Goal: Check status: Check status

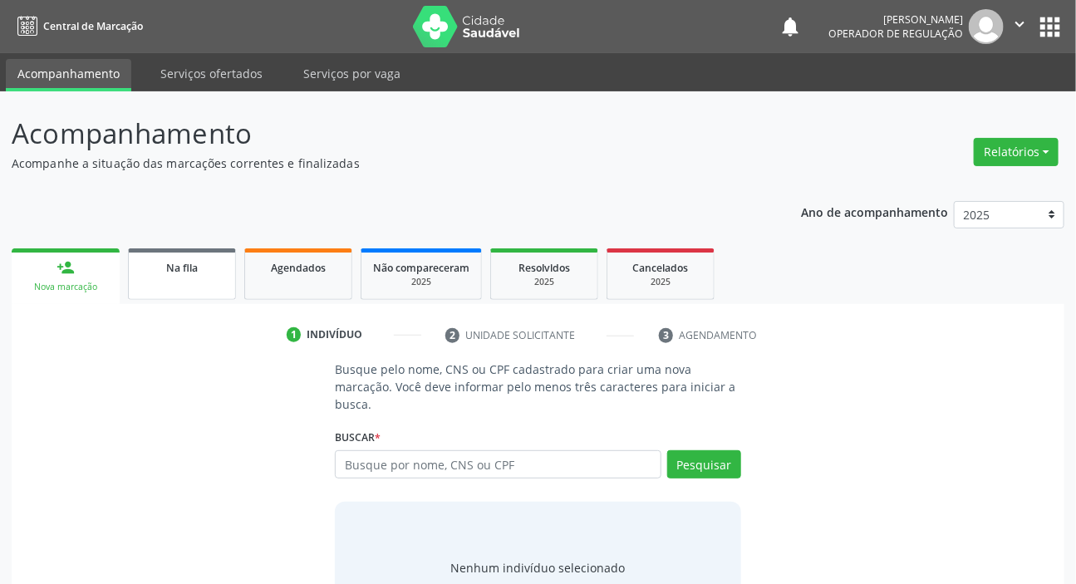
click at [178, 276] on link "Na fila" at bounding box center [182, 275] width 108 height 52
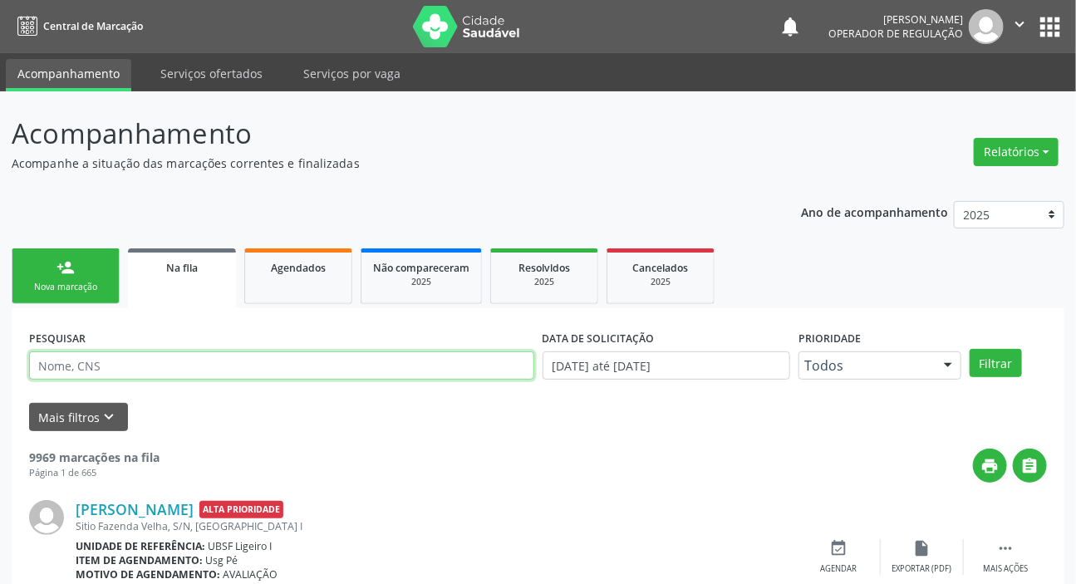
click at [137, 357] on input "text" at bounding box center [281, 366] width 505 height 28
type input "709201257060437"
click at [970, 349] on button "Filtrar" at bounding box center [996, 363] width 52 height 28
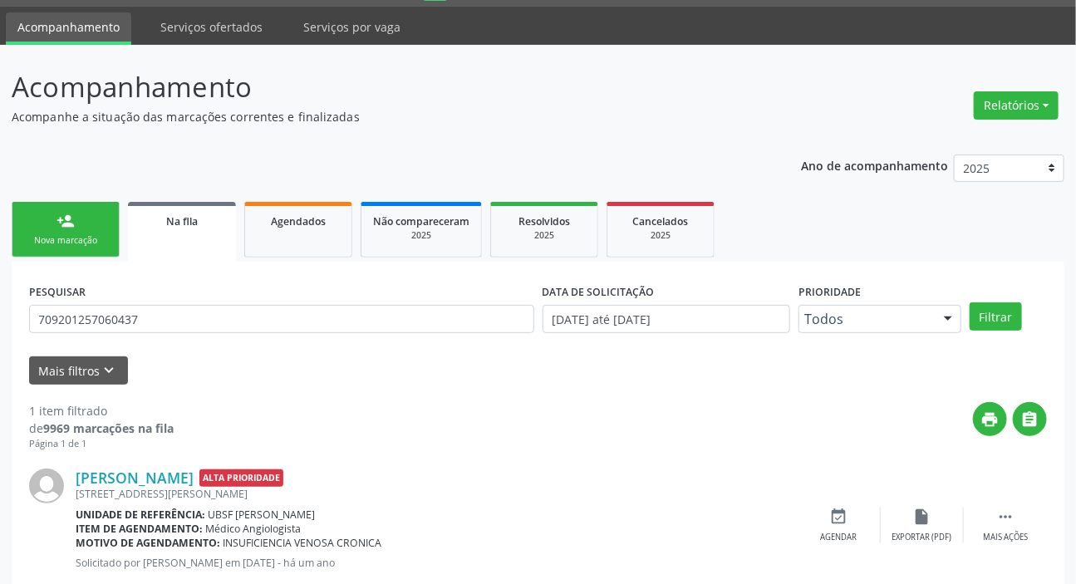
scroll to position [90, 0]
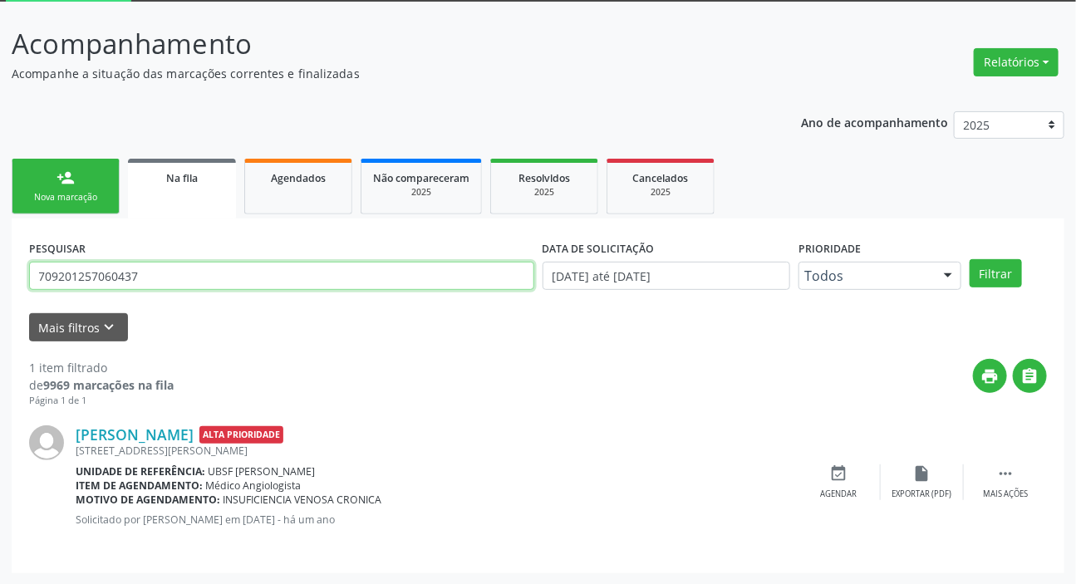
click at [130, 280] on input "709201257060437" at bounding box center [281, 276] width 505 height 28
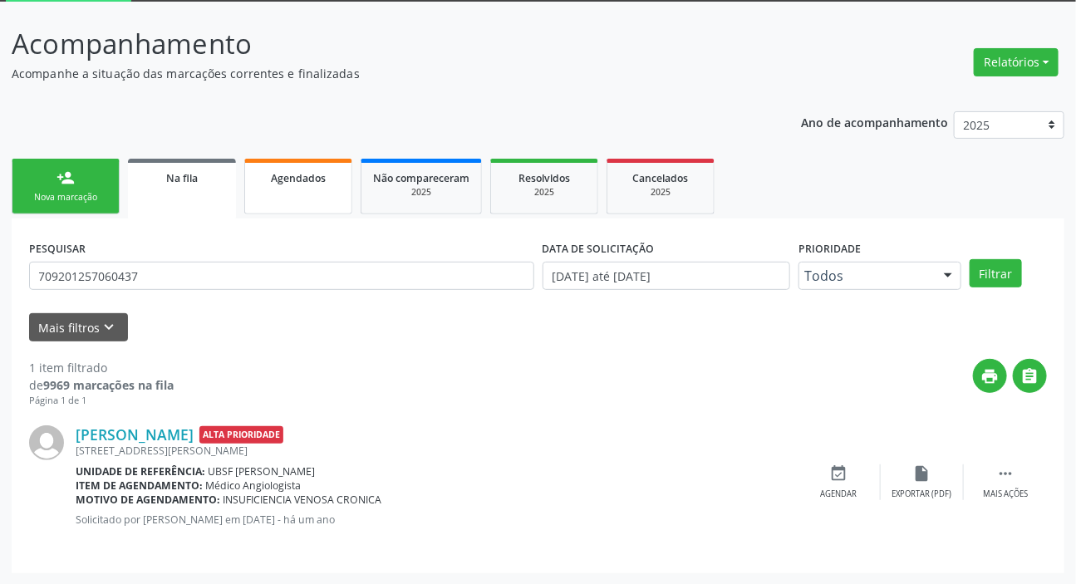
click at [264, 184] on div "Agendados" at bounding box center [298, 177] width 83 height 17
select select "8"
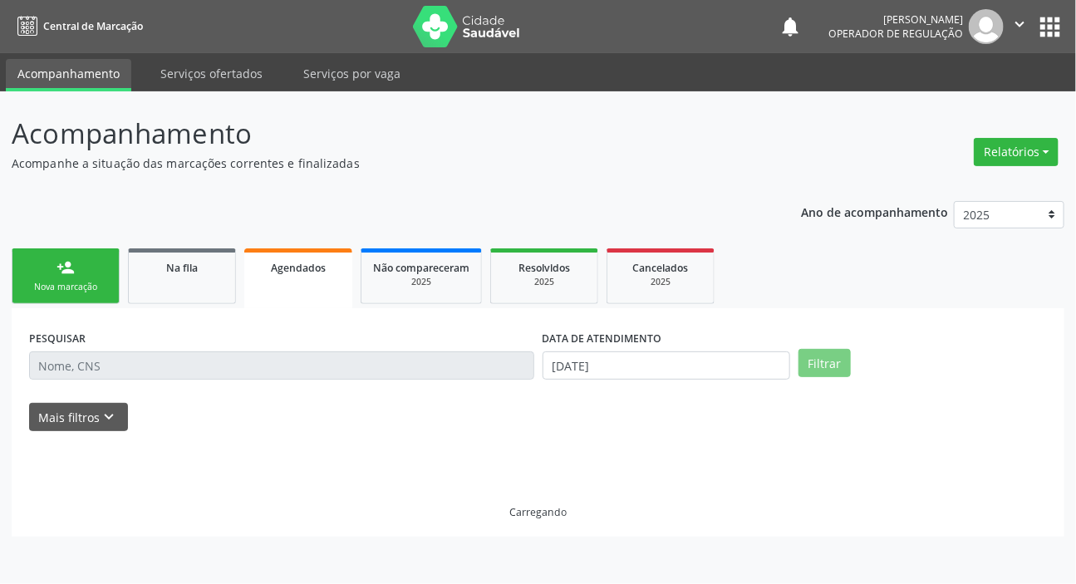
scroll to position [0, 0]
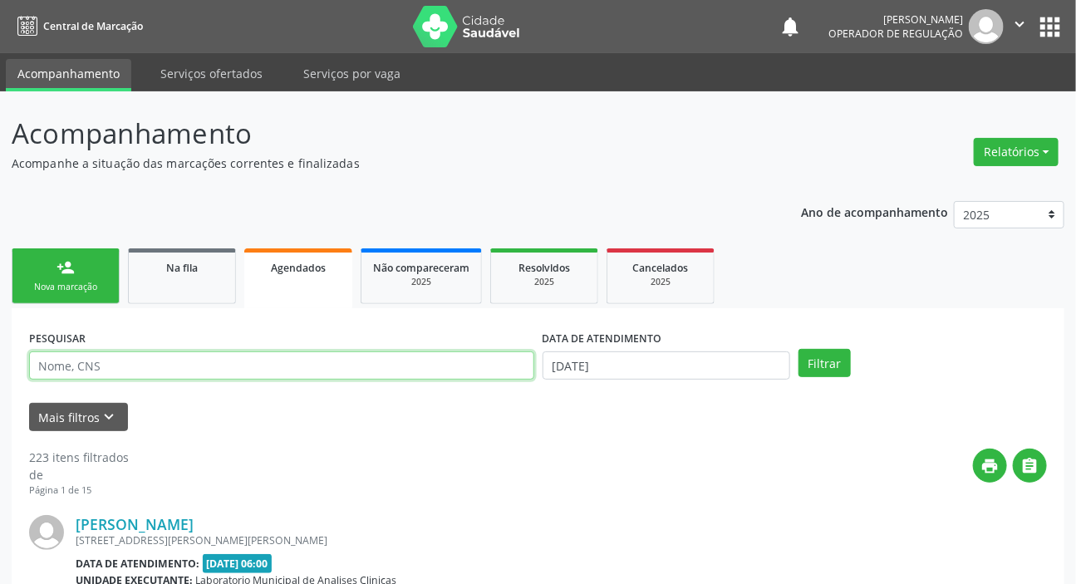
click at [268, 367] on input "text" at bounding box center [281, 366] width 505 height 28
paste input "709201257060437"
type input "709201257060437"
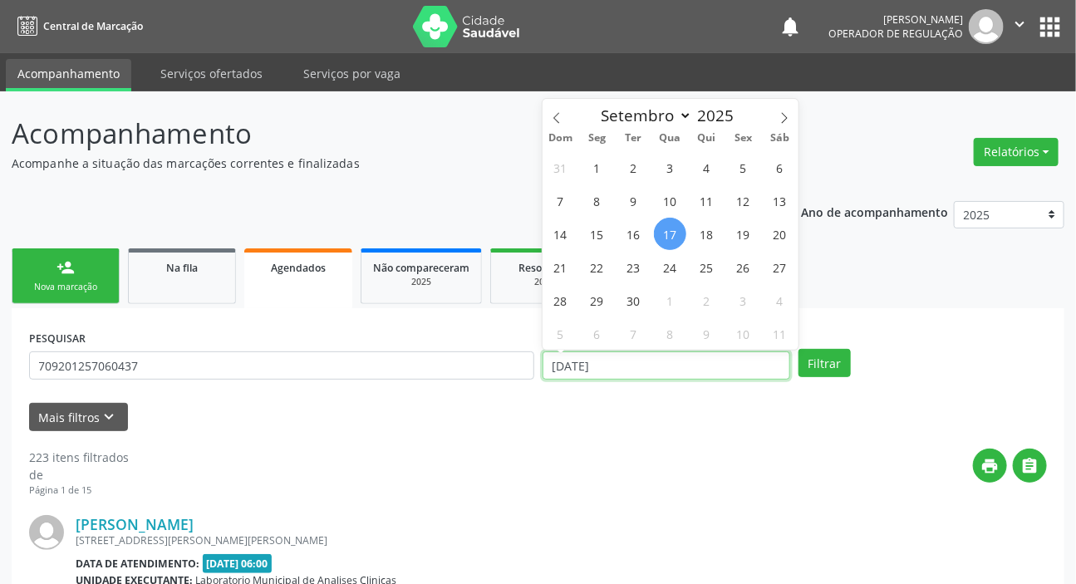
click at [642, 360] on input "[DATE]" at bounding box center [667, 366] width 249 height 28
click at [799, 349] on button "Filtrar" at bounding box center [825, 363] width 52 height 28
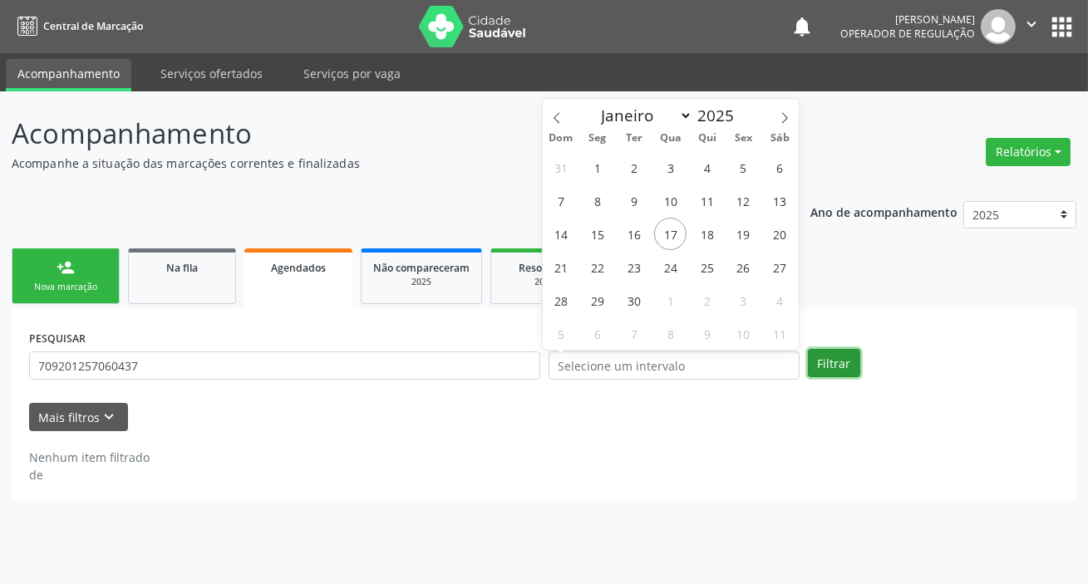
click at [830, 355] on button "Filtrar" at bounding box center [834, 363] width 52 height 28
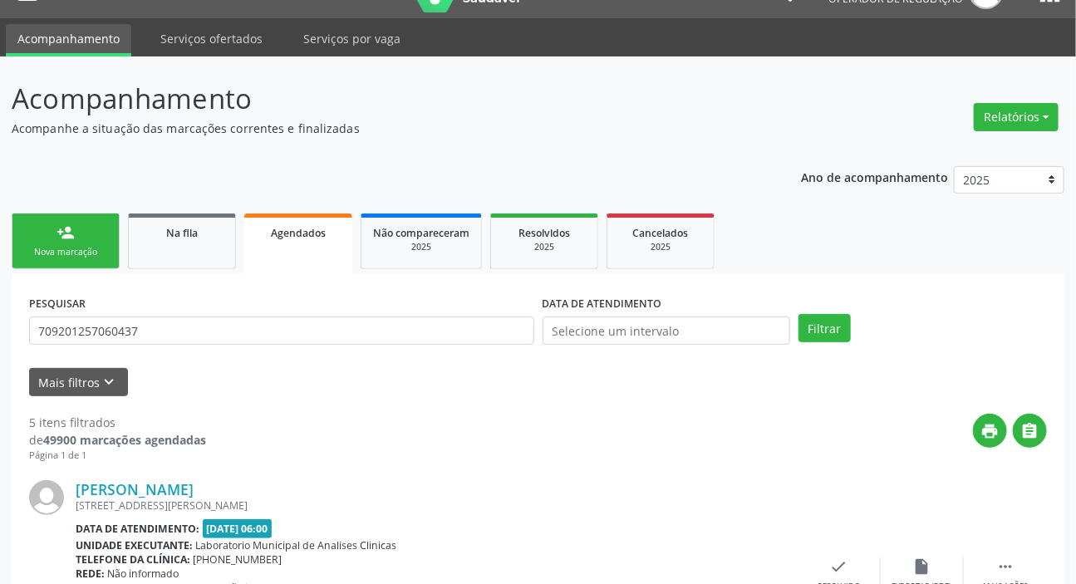
scroll to position [8, 0]
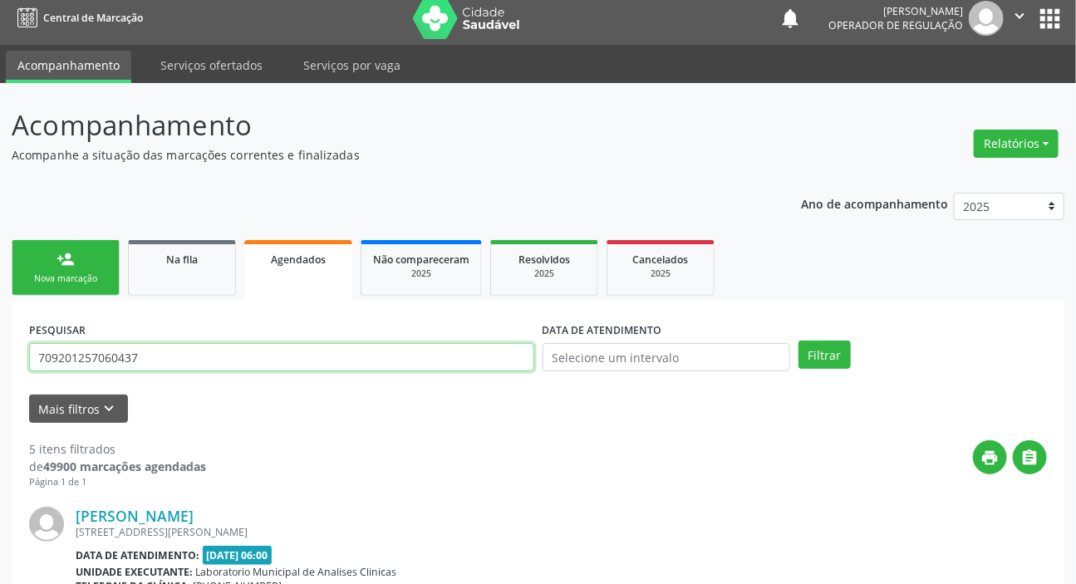
click at [196, 365] on input "709201257060437" at bounding box center [281, 357] width 505 height 28
click at [195, 365] on input "709201257060437" at bounding box center [281, 357] width 505 height 28
type input "708401284738562"
click at [799, 341] on button "Filtrar" at bounding box center [825, 355] width 52 height 28
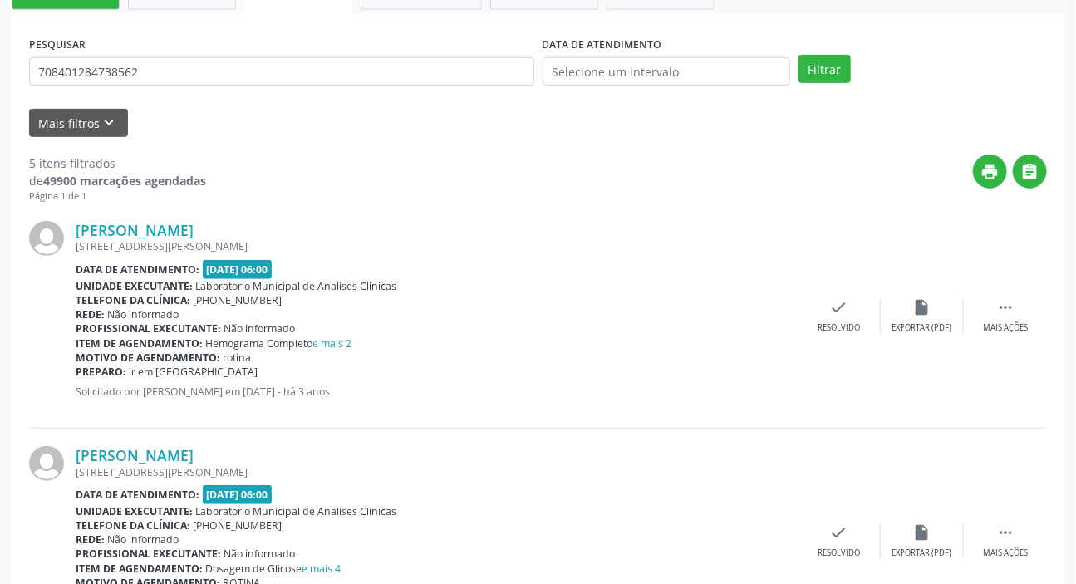
scroll to position [235, 0]
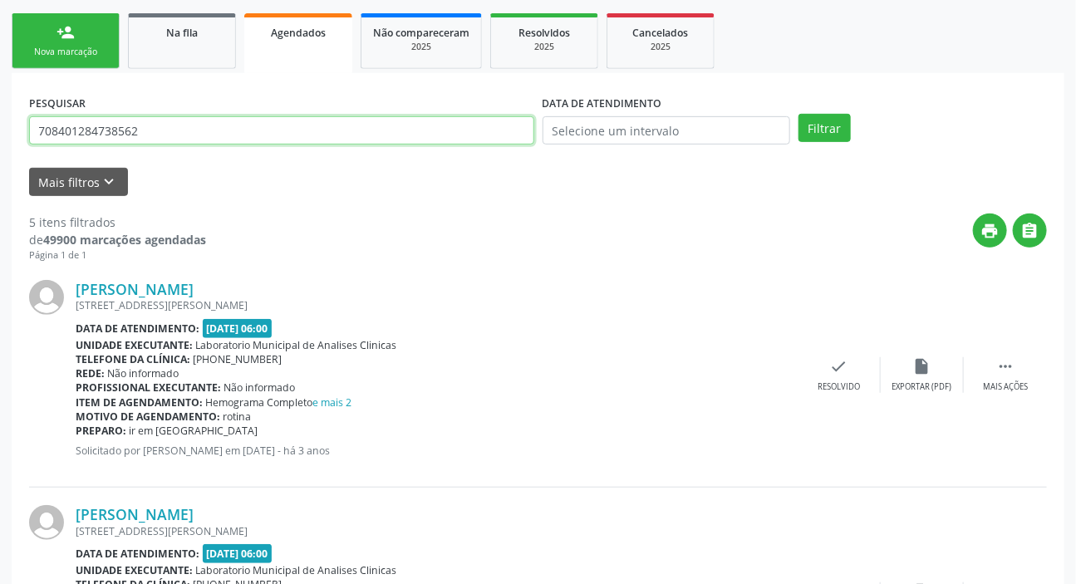
click at [101, 133] on input "708401284738562" at bounding box center [281, 130] width 505 height 28
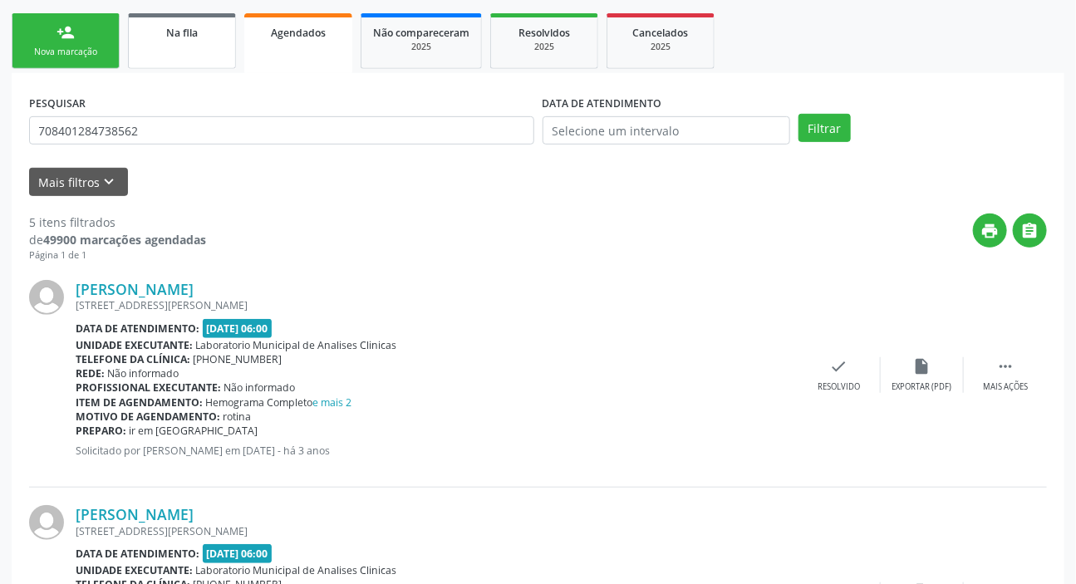
click at [177, 40] on link "Na fila" at bounding box center [182, 41] width 108 height 56
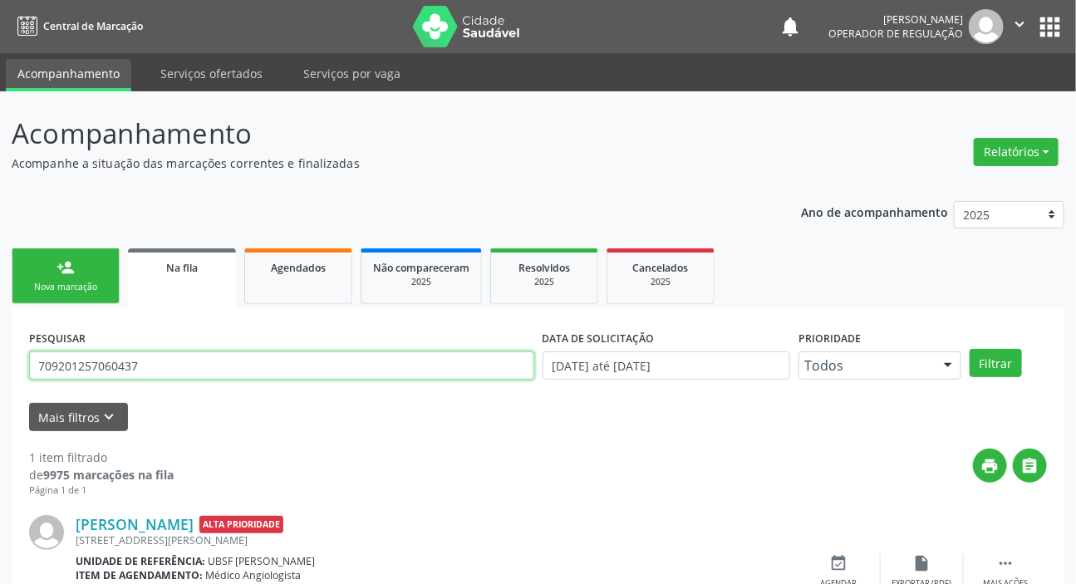
click at [273, 364] on input "709201257060437" at bounding box center [281, 366] width 505 height 28
paste input "708401284738562"
click at [273, 364] on input "709201257060437708401284738562" at bounding box center [281, 366] width 505 height 28
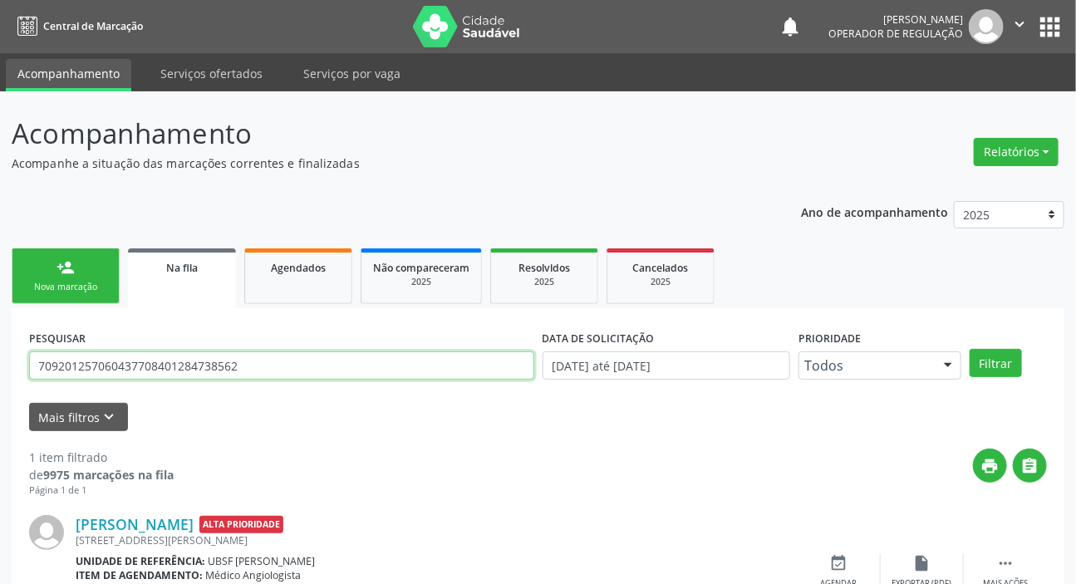
paste input "text"
click at [970, 349] on button "Filtrar" at bounding box center [996, 363] width 52 height 28
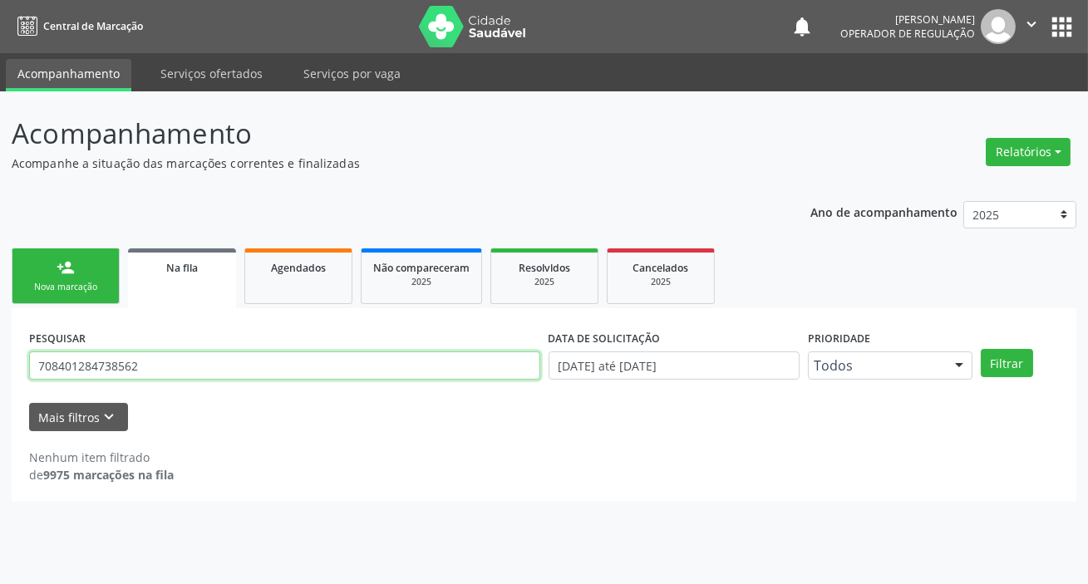
click at [276, 363] on input "708401284738562" at bounding box center [284, 366] width 511 height 28
click at [981, 349] on button "Filtrar" at bounding box center [1007, 363] width 52 height 28
click at [273, 369] on input "708401284738562" at bounding box center [284, 366] width 511 height 28
click at [981, 349] on button "Filtrar" at bounding box center [1007, 363] width 52 height 28
click at [219, 362] on input "708401284738562" at bounding box center [284, 366] width 511 height 28
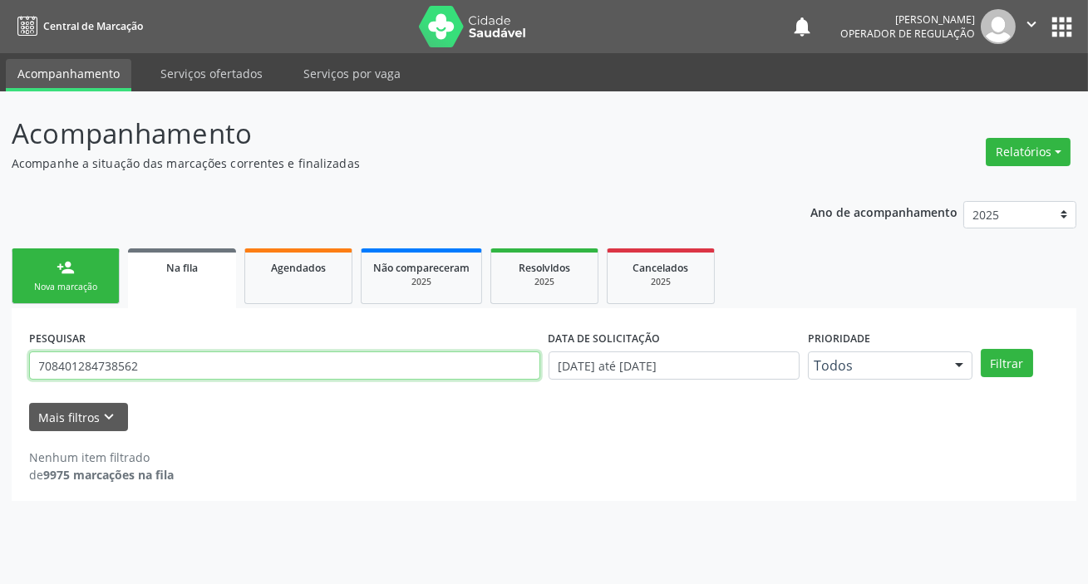
click at [220, 362] on input "708401284738562" at bounding box center [284, 366] width 511 height 28
click at [221, 362] on input "708401284738562" at bounding box center [284, 366] width 511 height 28
type input "704302544519996"
click at [981, 349] on button "Filtrar" at bounding box center [1007, 363] width 52 height 28
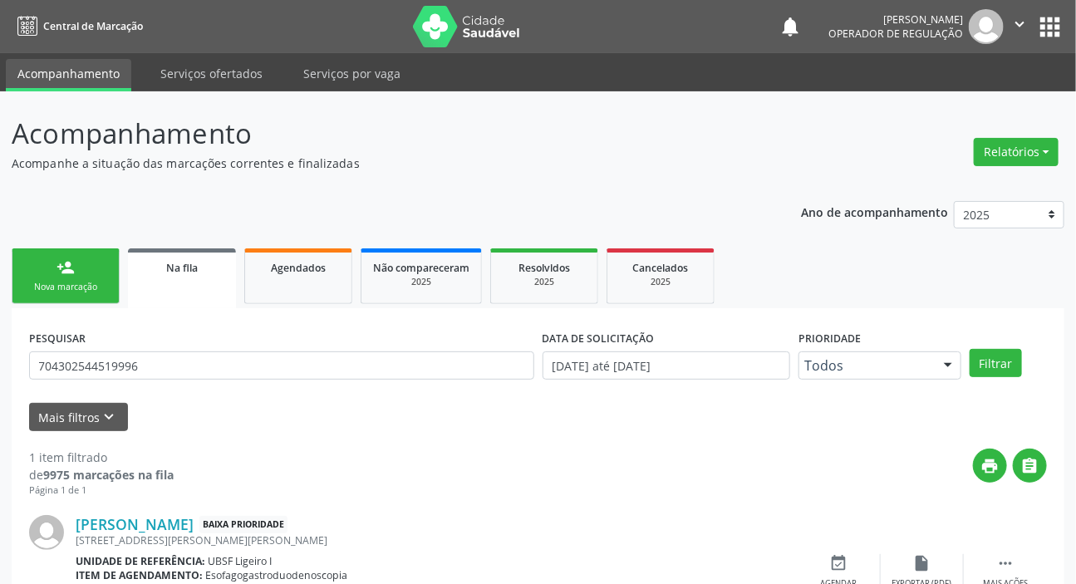
click at [1050, 24] on button "apps" at bounding box center [1050, 26] width 29 height 29
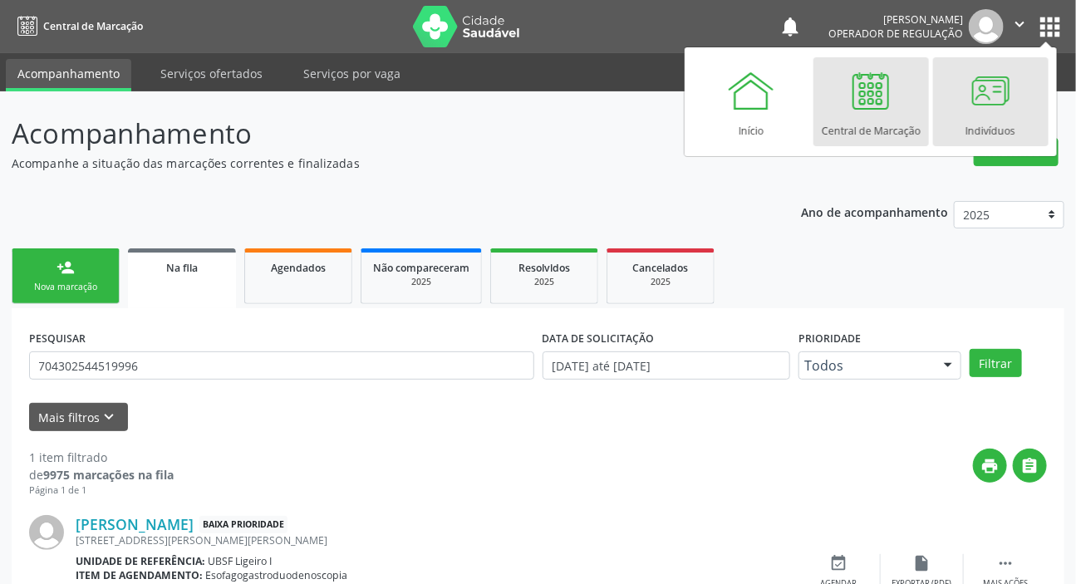
click at [985, 99] on div at bounding box center [991, 91] width 50 height 50
